Goal: Book appointment/travel/reservation

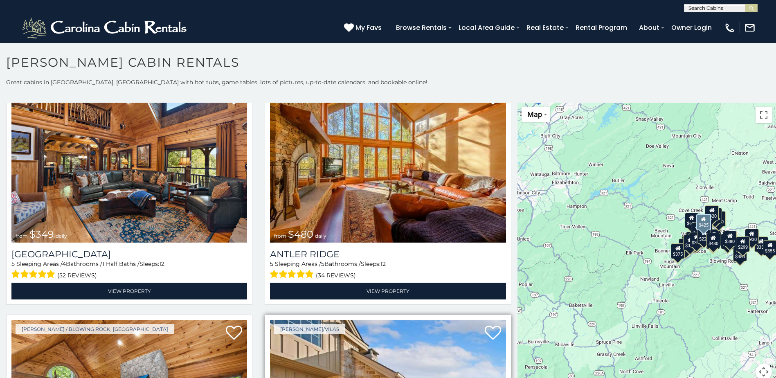
scroll to position [41, 0]
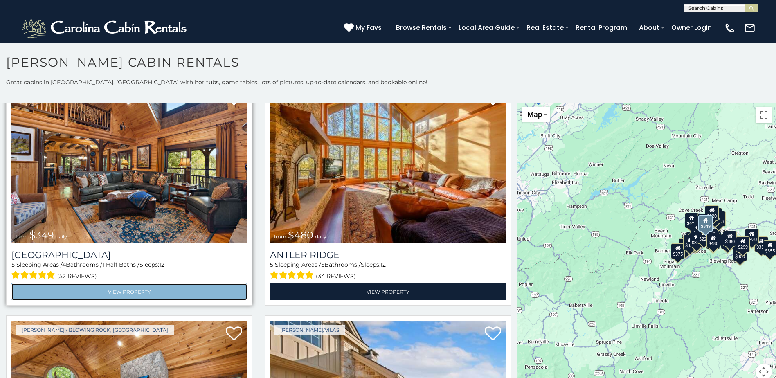
click at [117, 287] on link "View Property" at bounding box center [129, 291] width 236 height 17
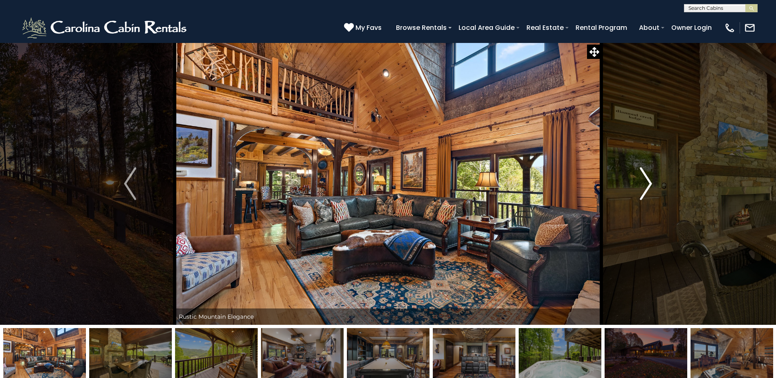
click at [641, 186] on img "Next" at bounding box center [646, 183] width 12 height 33
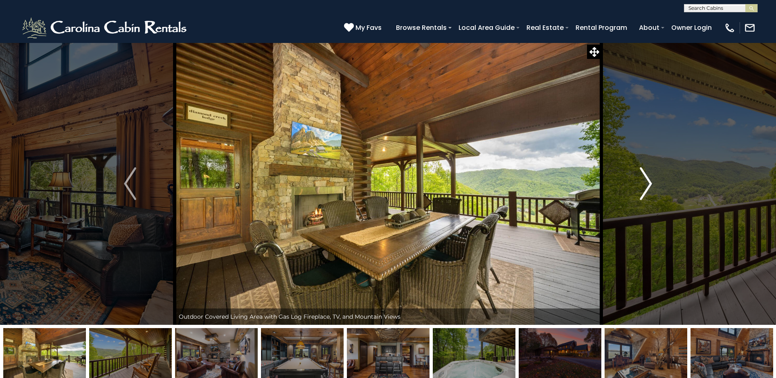
click at [643, 184] on img "Next" at bounding box center [646, 183] width 12 height 33
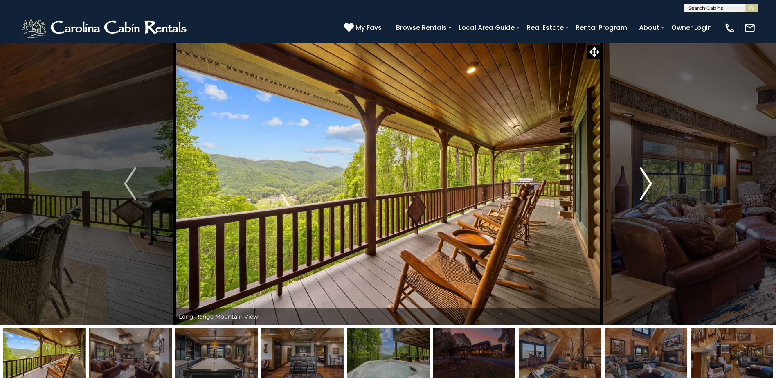
click at [643, 184] on img "Next" at bounding box center [646, 183] width 12 height 33
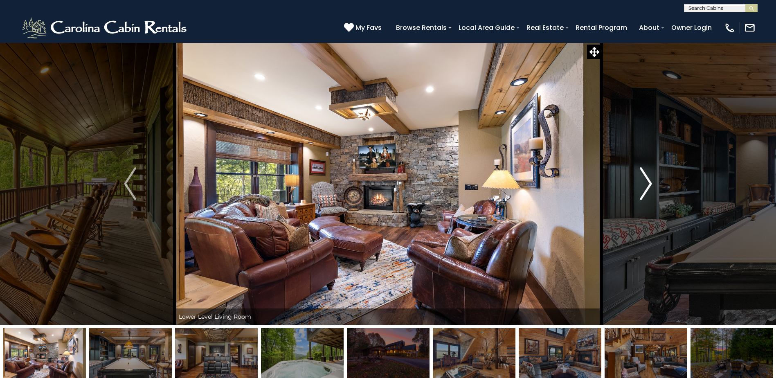
click at [643, 184] on img "Next" at bounding box center [646, 183] width 12 height 33
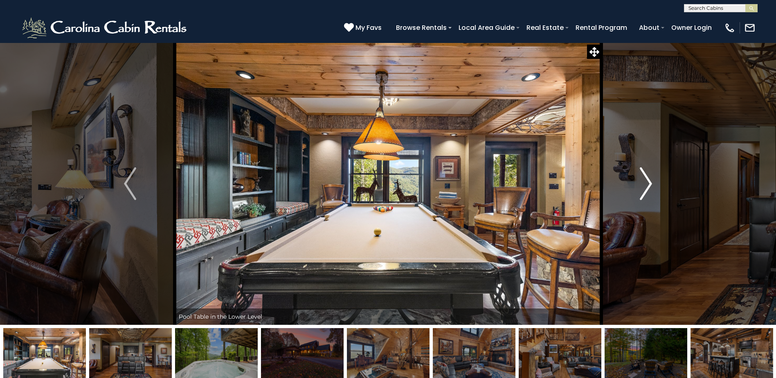
click at [643, 184] on img "Next" at bounding box center [646, 183] width 12 height 33
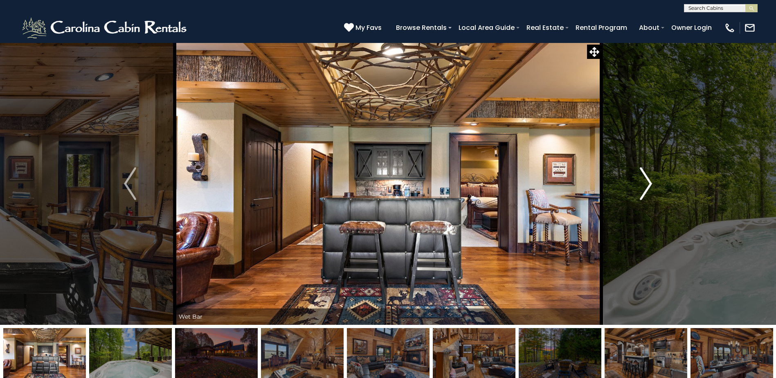
click at [643, 184] on img "Next" at bounding box center [646, 183] width 12 height 33
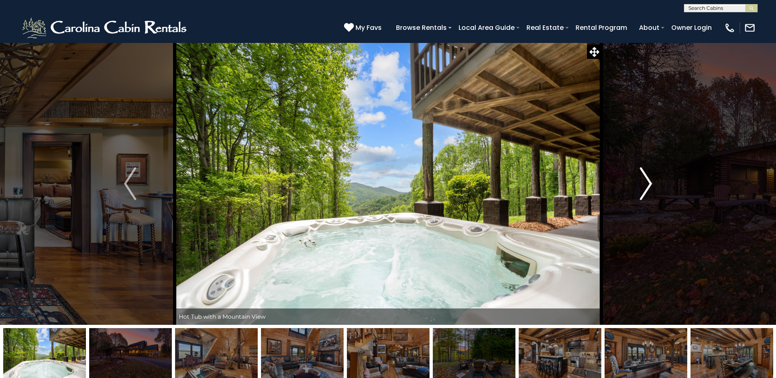
click at [643, 184] on img "Next" at bounding box center [646, 183] width 12 height 33
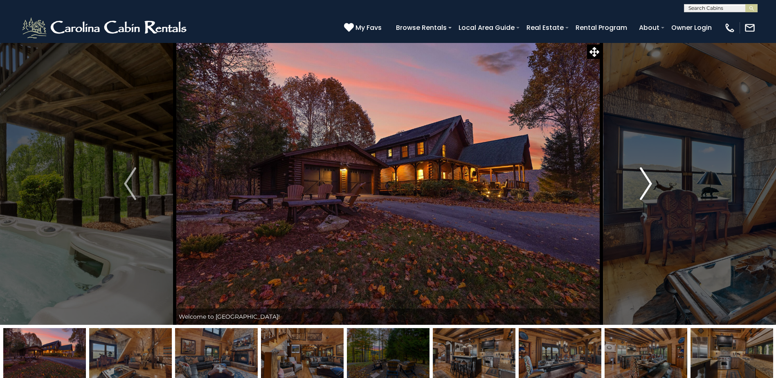
click at [644, 184] on img "Next" at bounding box center [646, 183] width 12 height 33
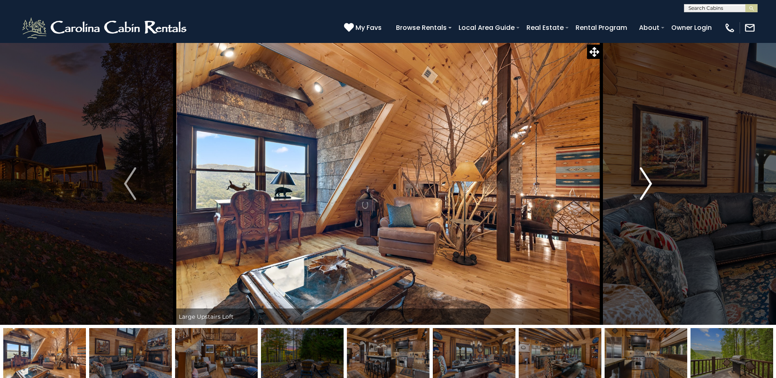
click at [643, 184] on img "Next" at bounding box center [646, 183] width 12 height 33
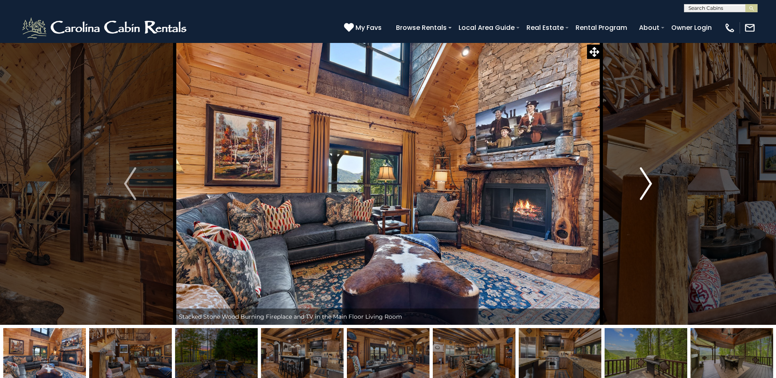
click at [643, 184] on img "Next" at bounding box center [646, 183] width 12 height 33
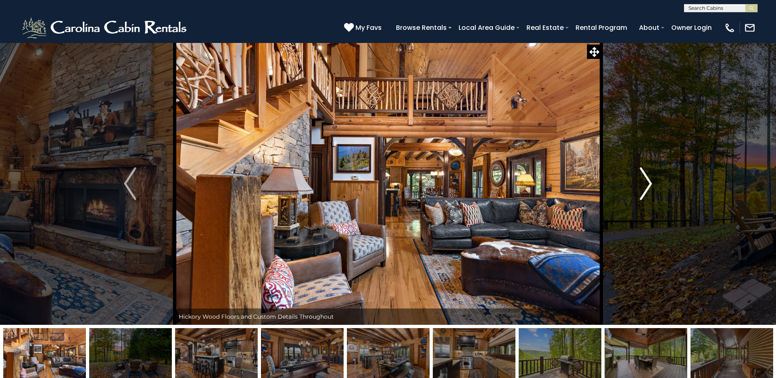
click at [643, 184] on img "Next" at bounding box center [646, 183] width 12 height 33
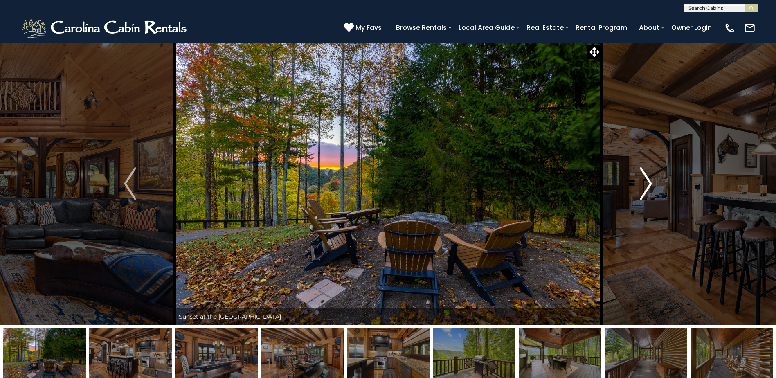
click at [643, 184] on img "Next" at bounding box center [646, 183] width 12 height 33
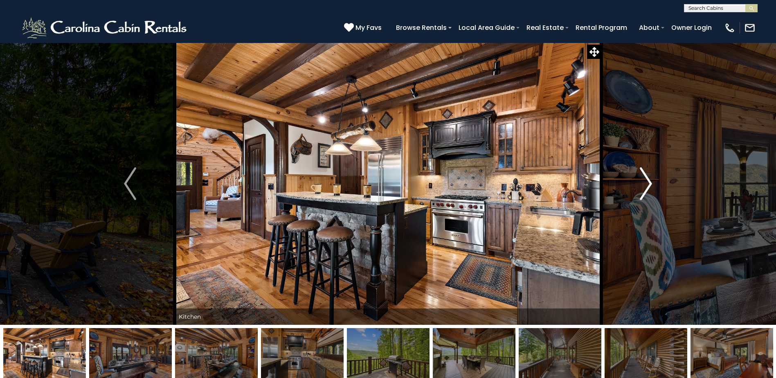
click at [643, 184] on img "Next" at bounding box center [646, 183] width 12 height 33
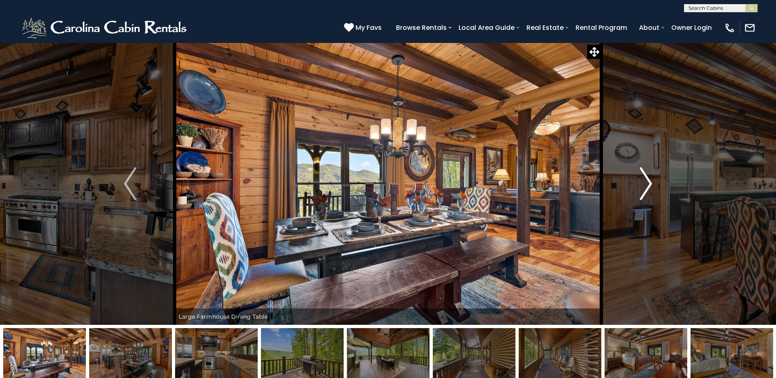
click at [643, 184] on img "Next" at bounding box center [646, 183] width 12 height 33
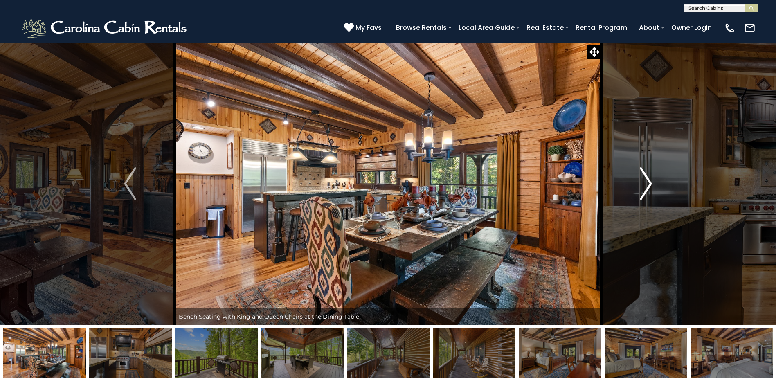
click at [643, 184] on img "Next" at bounding box center [646, 183] width 12 height 33
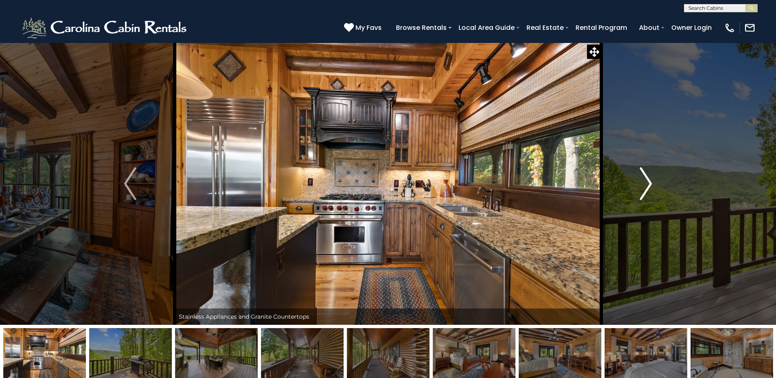
click at [643, 184] on img "Next" at bounding box center [646, 183] width 12 height 33
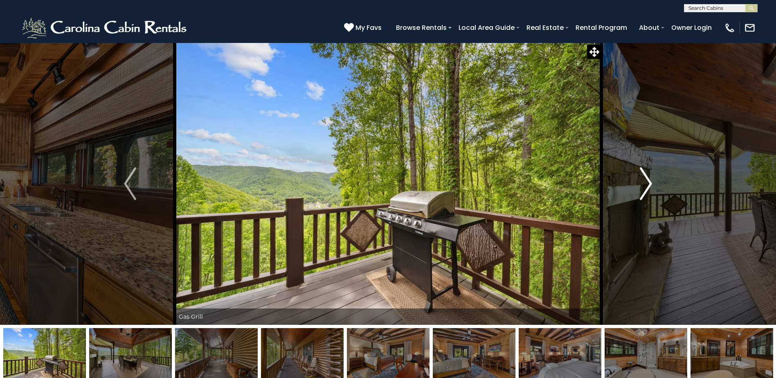
click at [643, 184] on img "Next" at bounding box center [646, 183] width 12 height 33
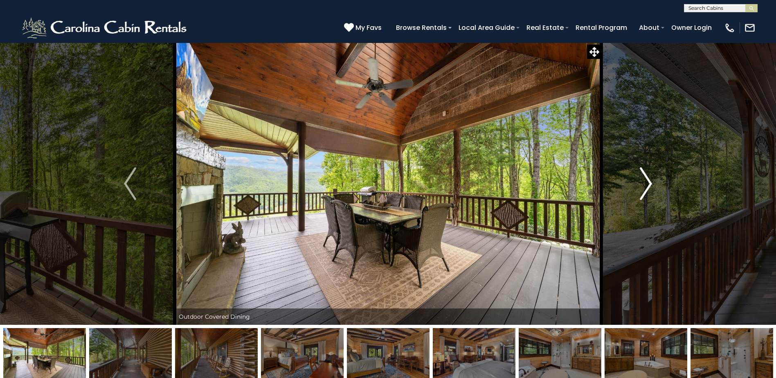
click at [643, 184] on img "Next" at bounding box center [646, 183] width 12 height 33
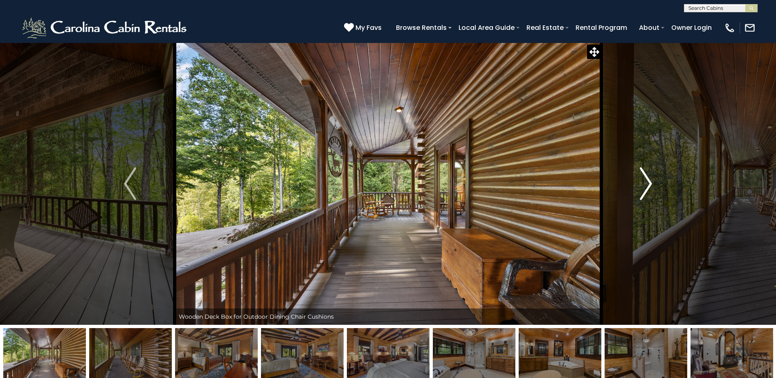
click at [643, 184] on img "Next" at bounding box center [646, 183] width 12 height 33
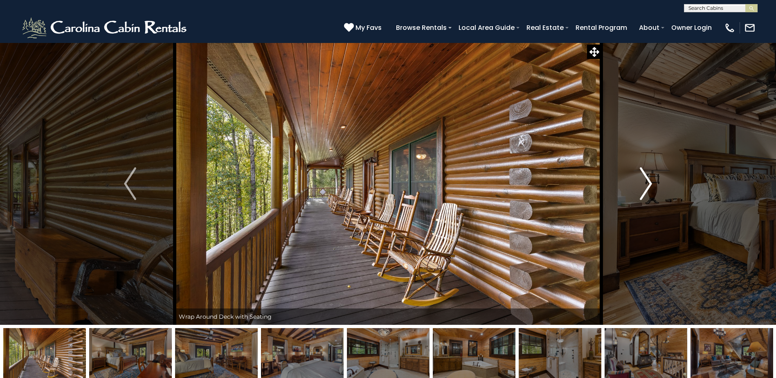
click at [643, 184] on img "Next" at bounding box center [646, 183] width 12 height 33
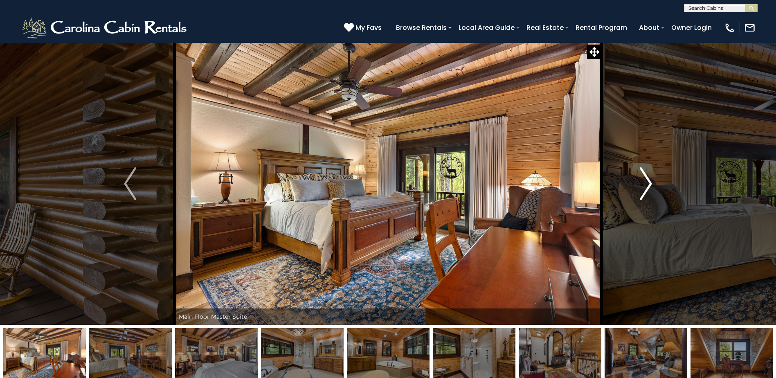
click at [643, 184] on img "Next" at bounding box center [646, 183] width 12 height 33
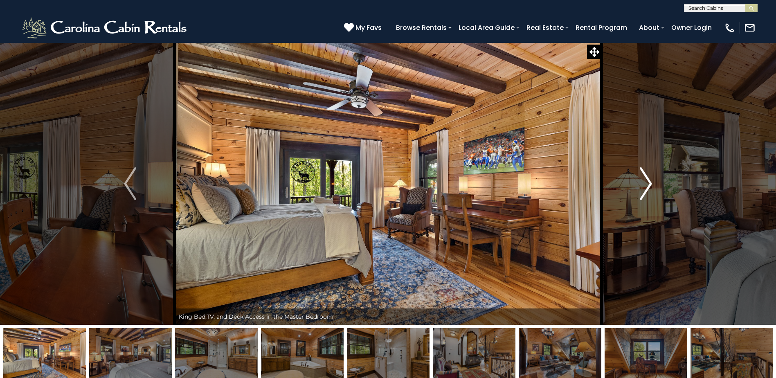
click at [643, 184] on img "Next" at bounding box center [646, 183] width 12 height 33
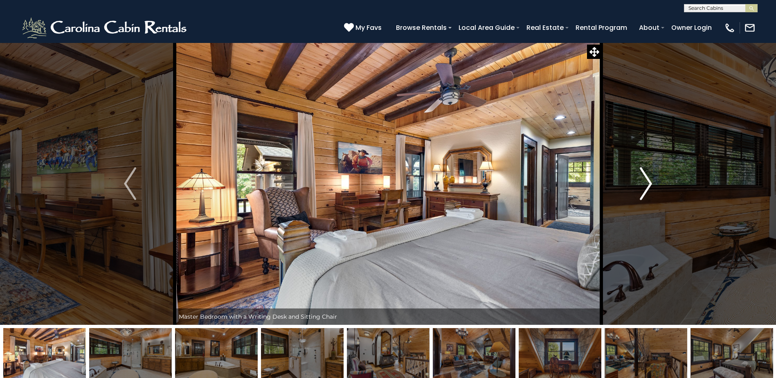
click at [643, 184] on img "Next" at bounding box center [646, 183] width 12 height 33
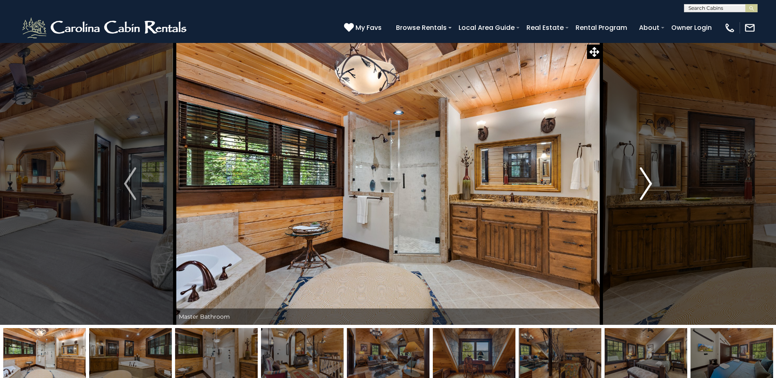
click at [643, 184] on img "Next" at bounding box center [646, 183] width 12 height 33
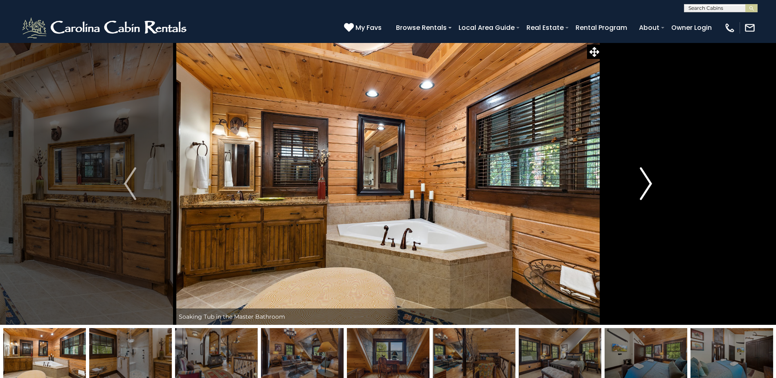
click at [643, 184] on img "Next" at bounding box center [646, 183] width 12 height 33
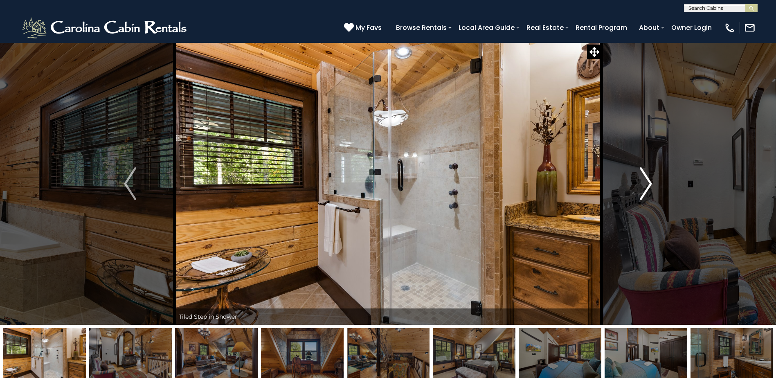
click at [643, 184] on img "Next" at bounding box center [646, 183] width 12 height 33
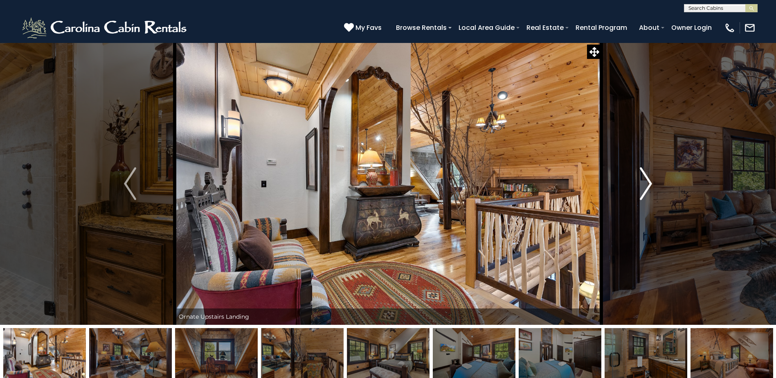
click at [643, 184] on img "Next" at bounding box center [646, 183] width 12 height 33
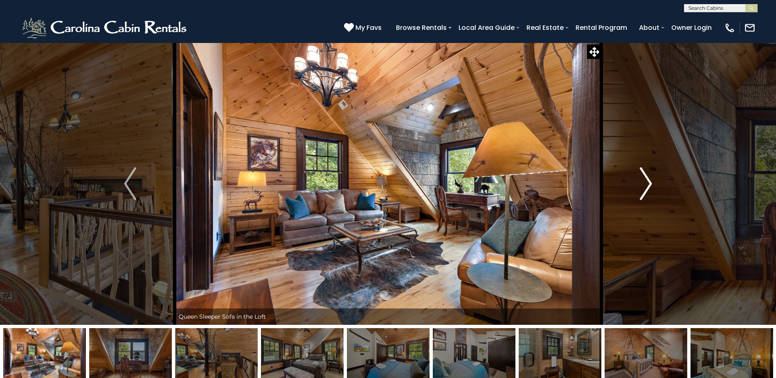
click at [643, 184] on img "Next" at bounding box center [646, 183] width 12 height 33
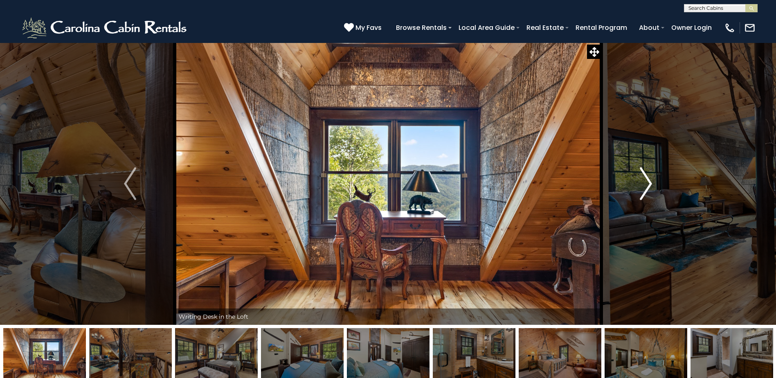
click at [643, 184] on img "Next" at bounding box center [646, 183] width 12 height 33
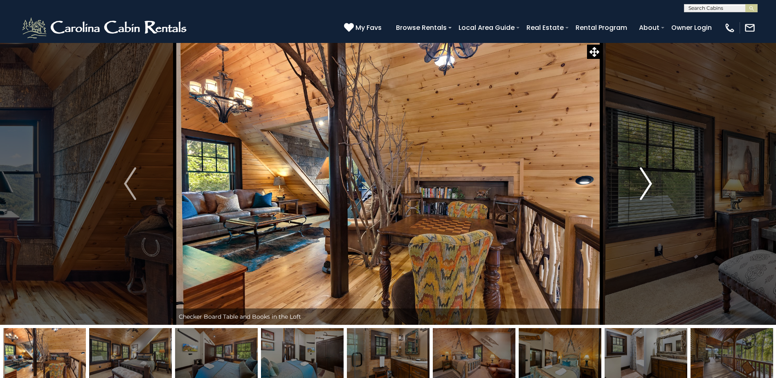
click at [643, 184] on img "Next" at bounding box center [646, 183] width 12 height 33
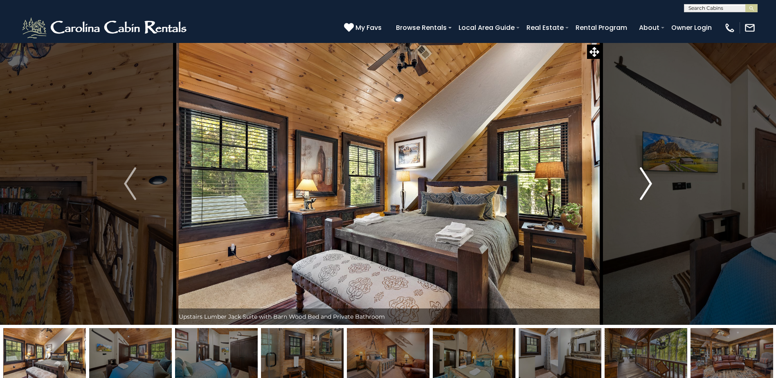
click at [643, 184] on img "Next" at bounding box center [646, 183] width 12 height 33
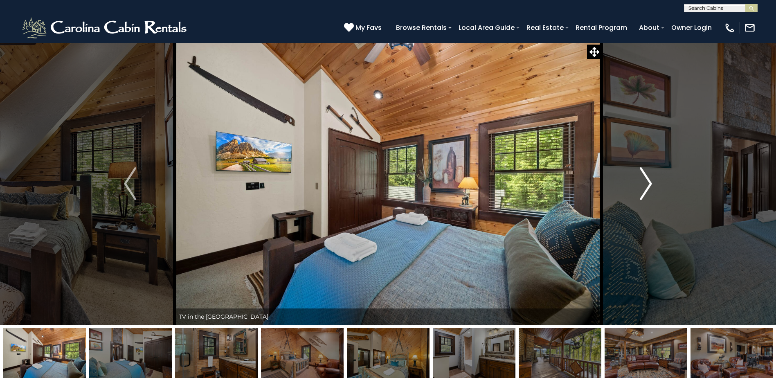
click at [643, 184] on img "Next" at bounding box center [646, 183] width 12 height 33
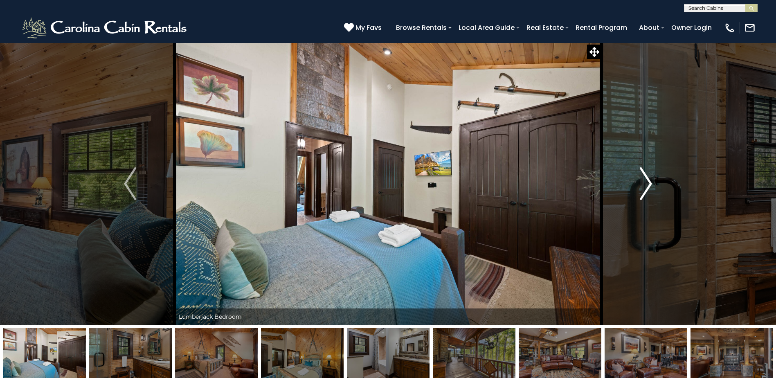
click at [636, 179] on button "Next" at bounding box center [645, 184] width 89 height 282
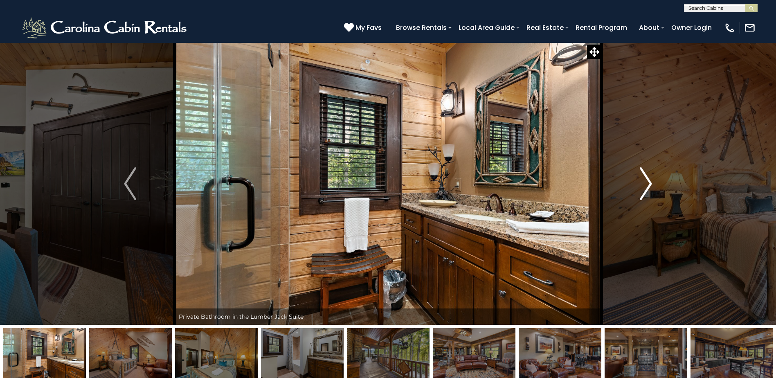
click at [637, 179] on button "Next" at bounding box center [645, 184] width 89 height 282
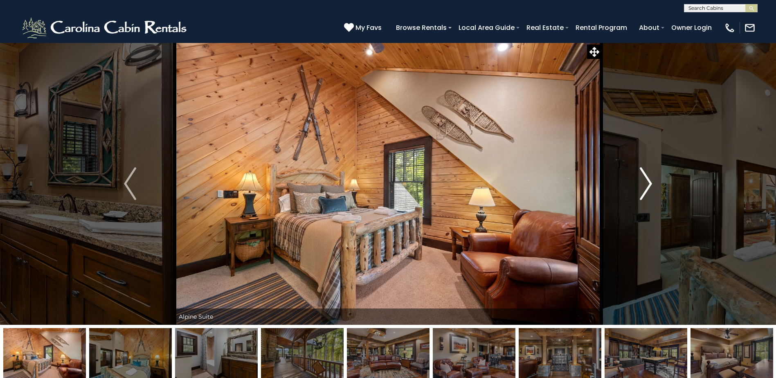
click at [637, 179] on button "Next" at bounding box center [645, 184] width 89 height 282
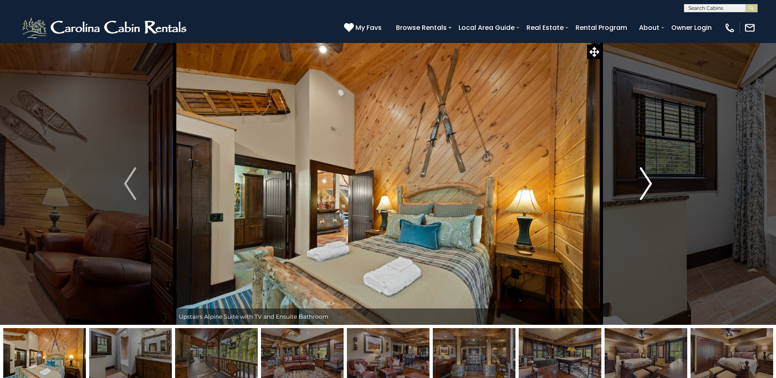
click at [637, 179] on button "Next" at bounding box center [645, 184] width 89 height 282
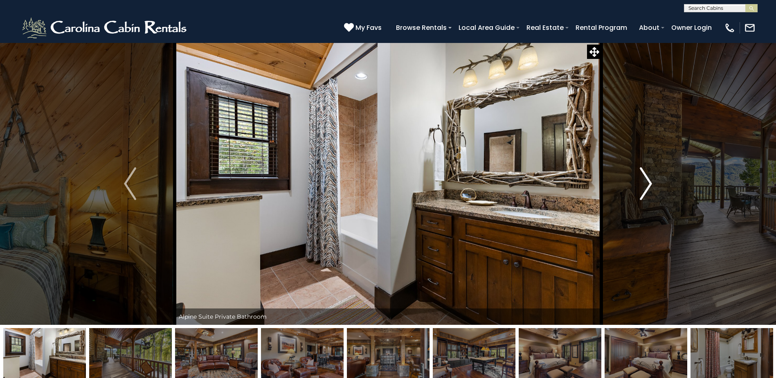
click at [637, 179] on button "Next" at bounding box center [645, 184] width 89 height 282
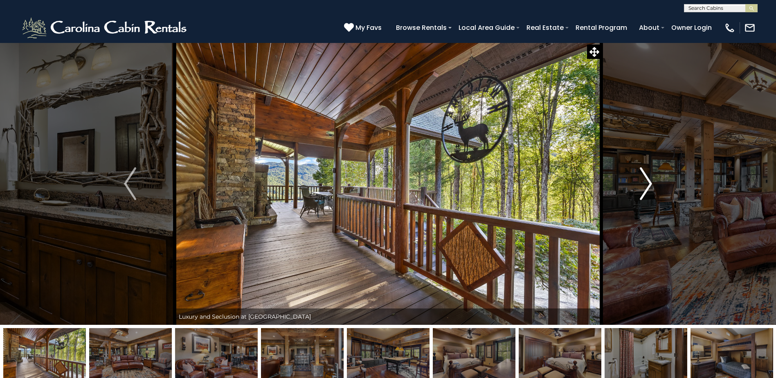
click at [637, 179] on button "Next" at bounding box center [645, 184] width 89 height 282
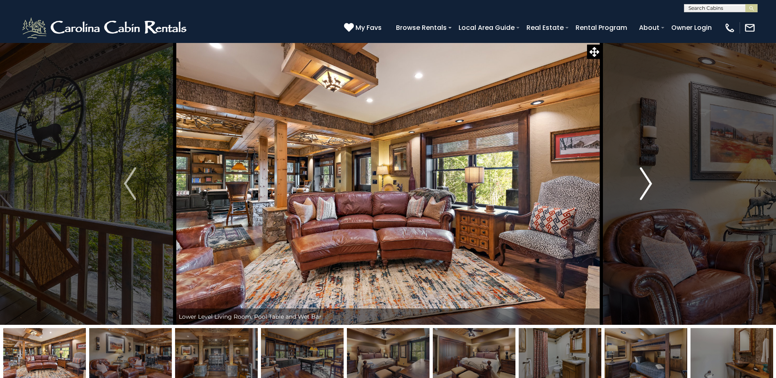
click at [637, 179] on button "Next" at bounding box center [645, 184] width 89 height 282
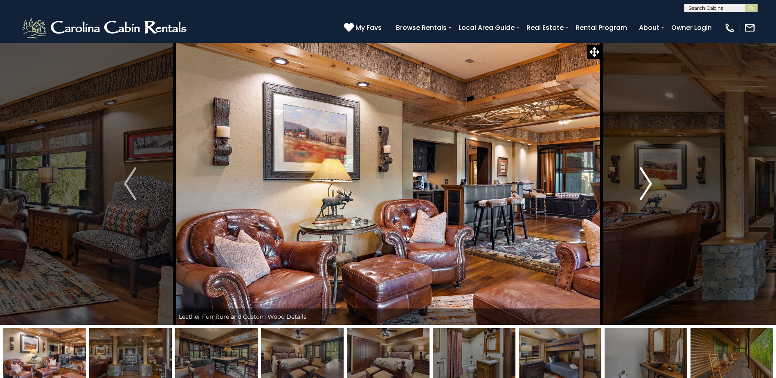
click at [637, 179] on button "Next" at bounding box center [645, 184] width 89 height 282
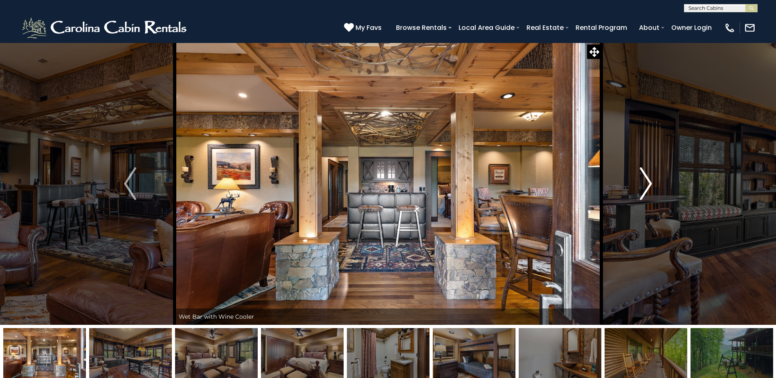
click at [637, 179] on button "Next" at bounding box center [645, 184] width 89 height 282
